Goal: Information Seeking & Learning: Find specific page/section

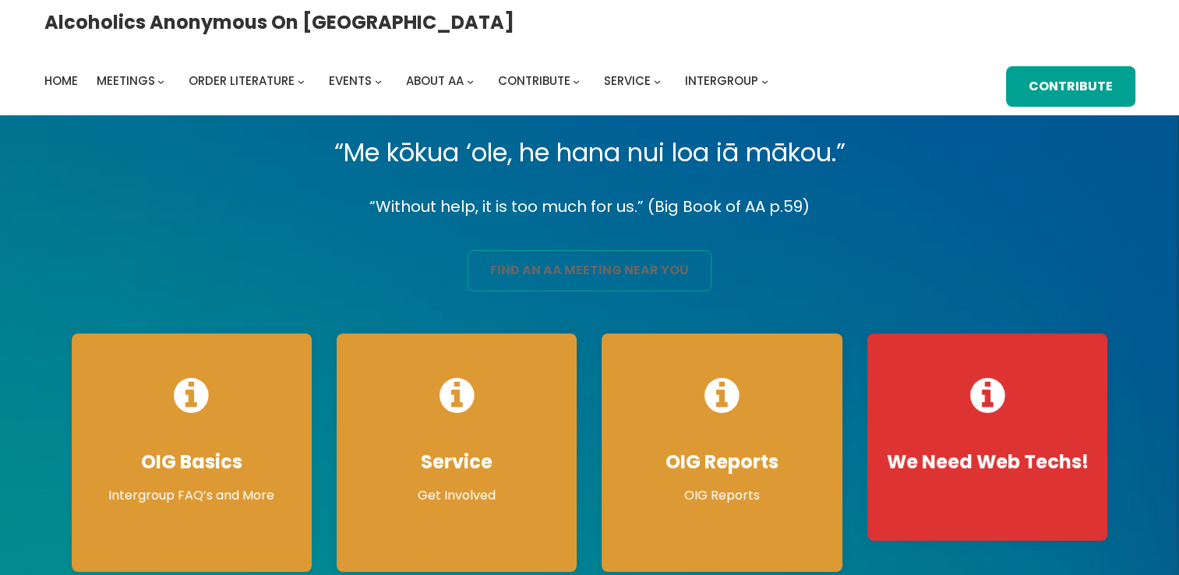
click at [534, 265] on link "find an aa meeting near you" at bounding box center [589, 270] width 244 height 41
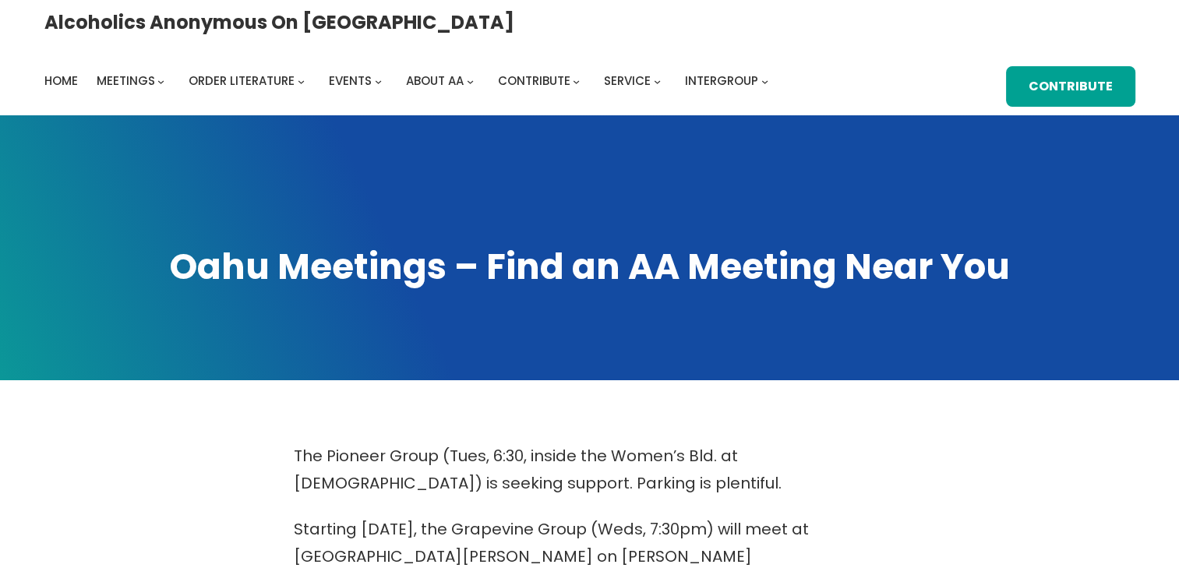
scroll to position [502, 0]
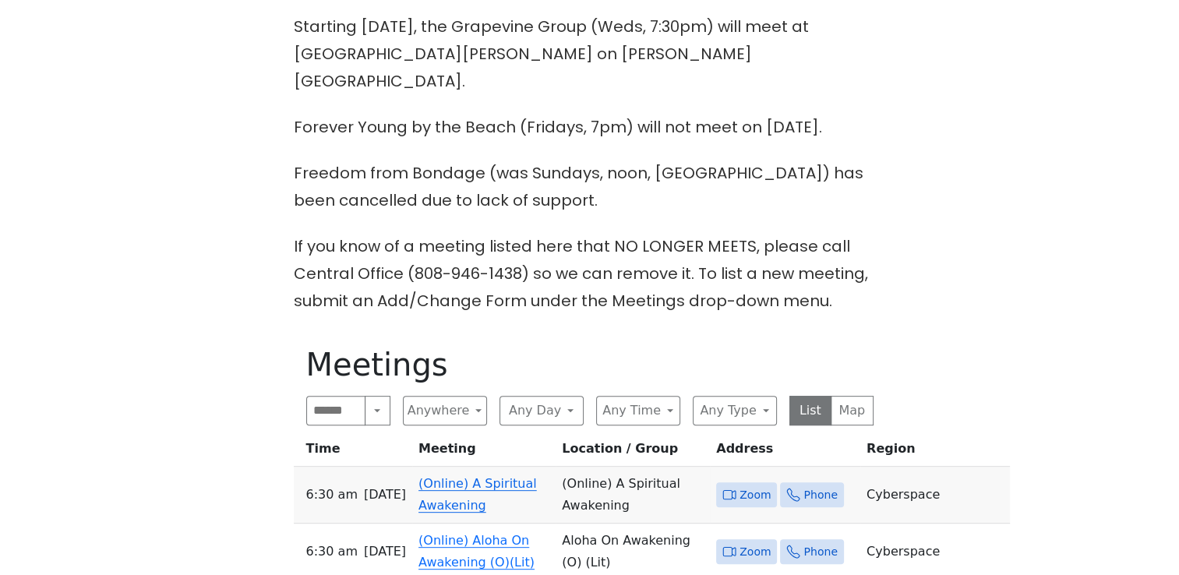
click at [739, 485] on span "Zoom" at bounding box center [754, 494] width 31 height 19
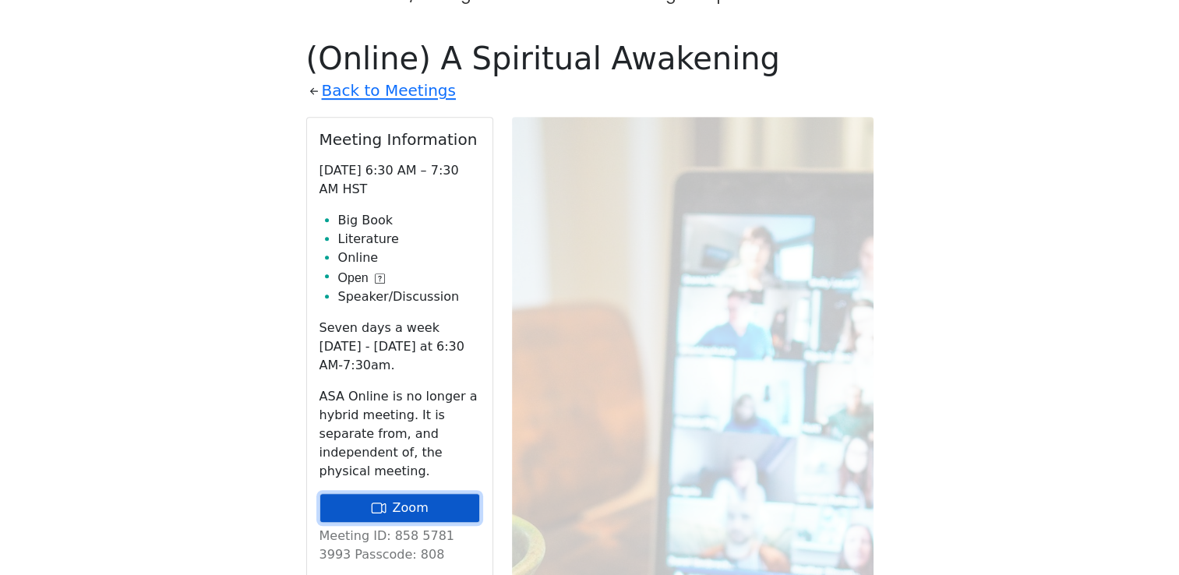
click at [402, 493] on link "Zoom" at bounding box center [399, 508] width 160 height 30
